Goal: Information Seeking & Learning: Check status

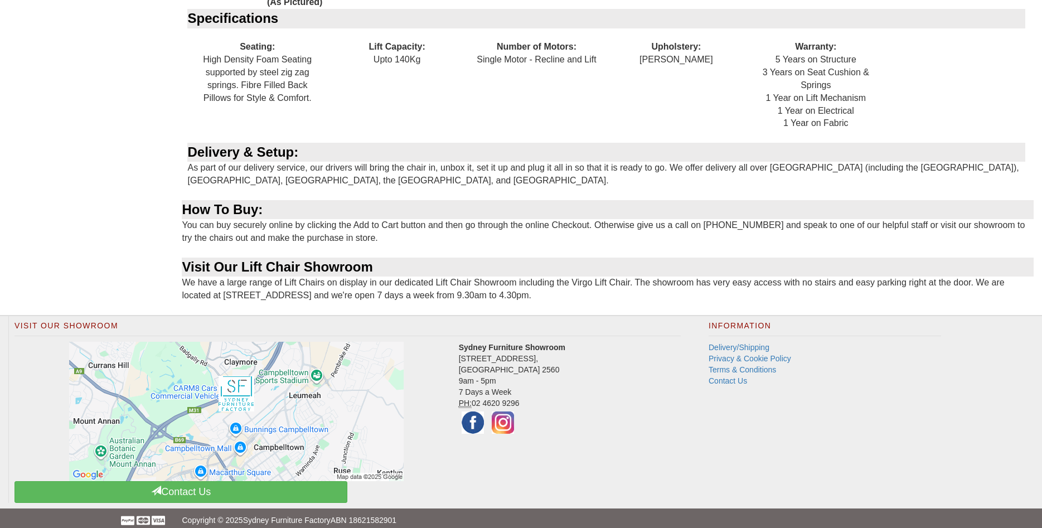
scroll to position [1431, 0]
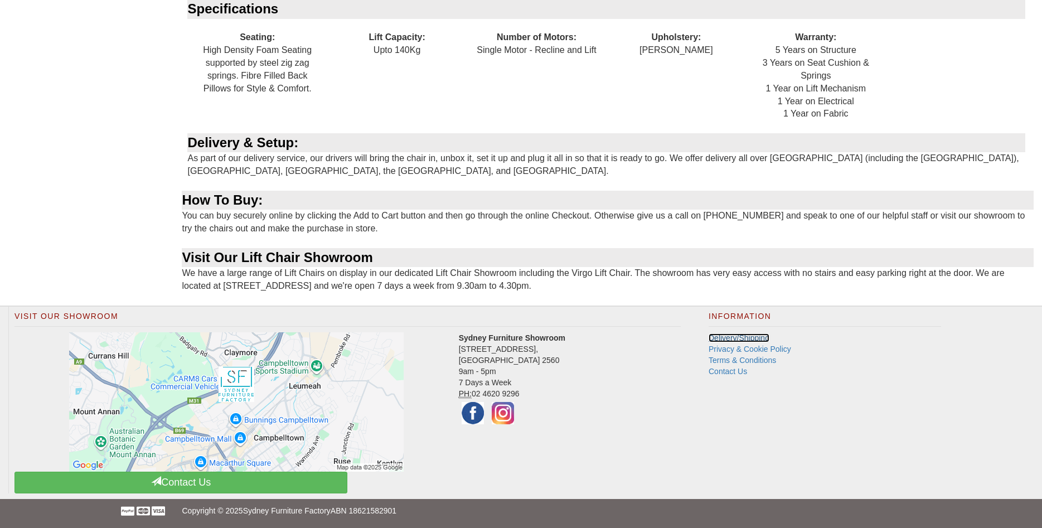
click at [742, 337] on link "Delivery/Shipping" at bounding box center [738, 337] width 61 height 9
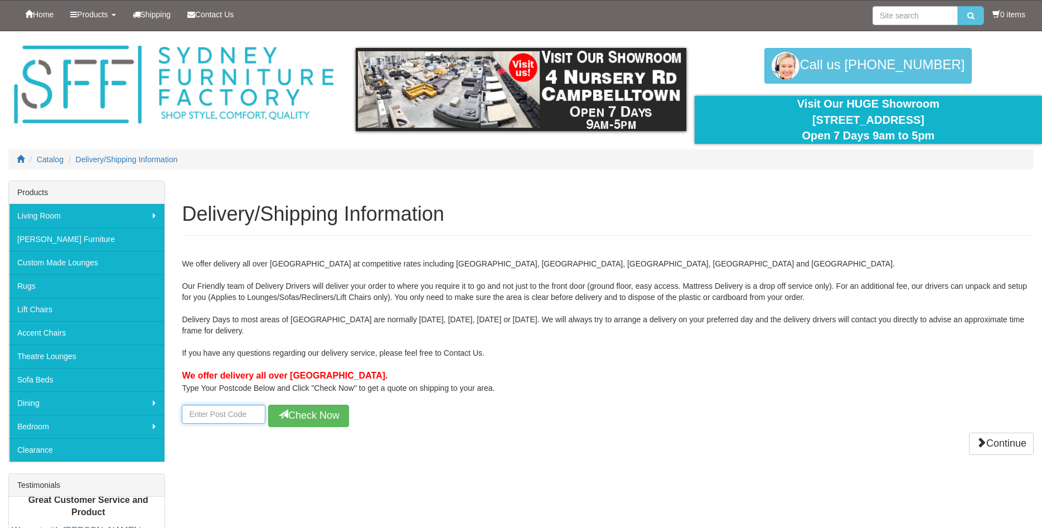
click at [219, 416] on input "number" at bounding box center [224, 414] width 84 height 19
type input "2304"
click at [296, 415] on button "Check Now" at bounding box center [308, 416] width 81 height 22
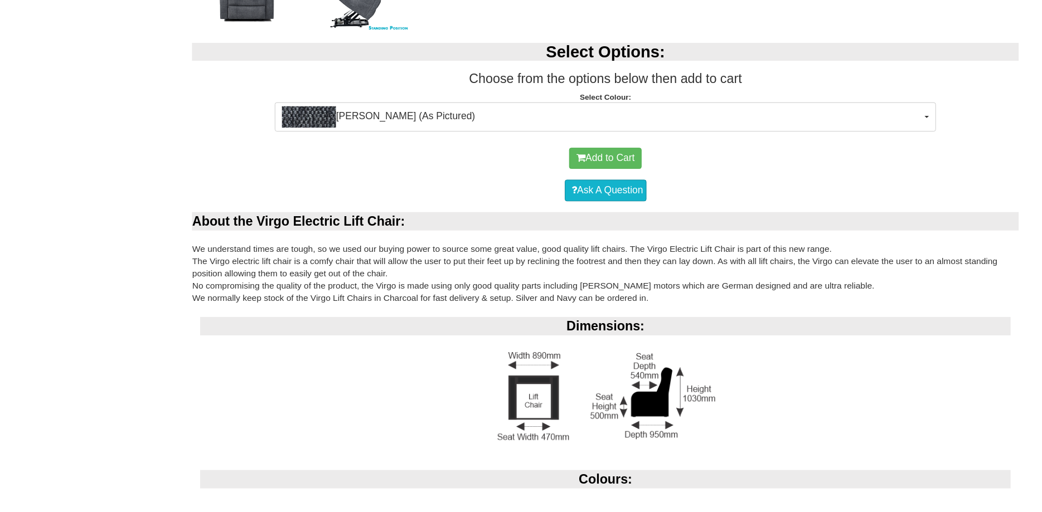
scroll to position [730, 0]
